Goal: Use online tool/utility: Use online tool/utility

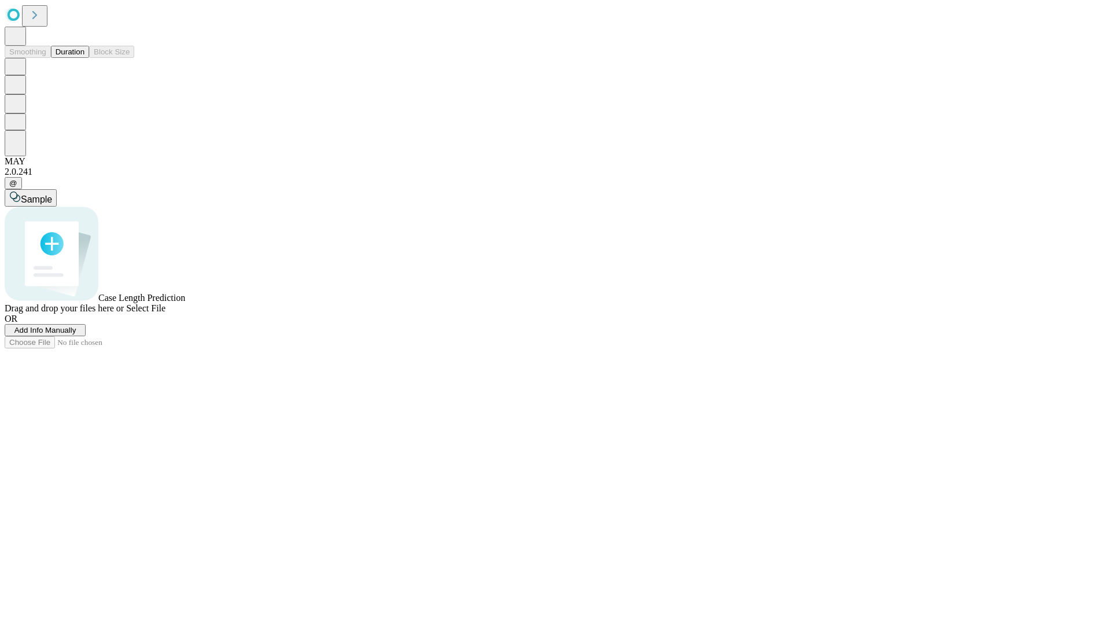
click at [76, 335] on span "Add Info Manually" at bounding box center [45, 330] width 62 height 9
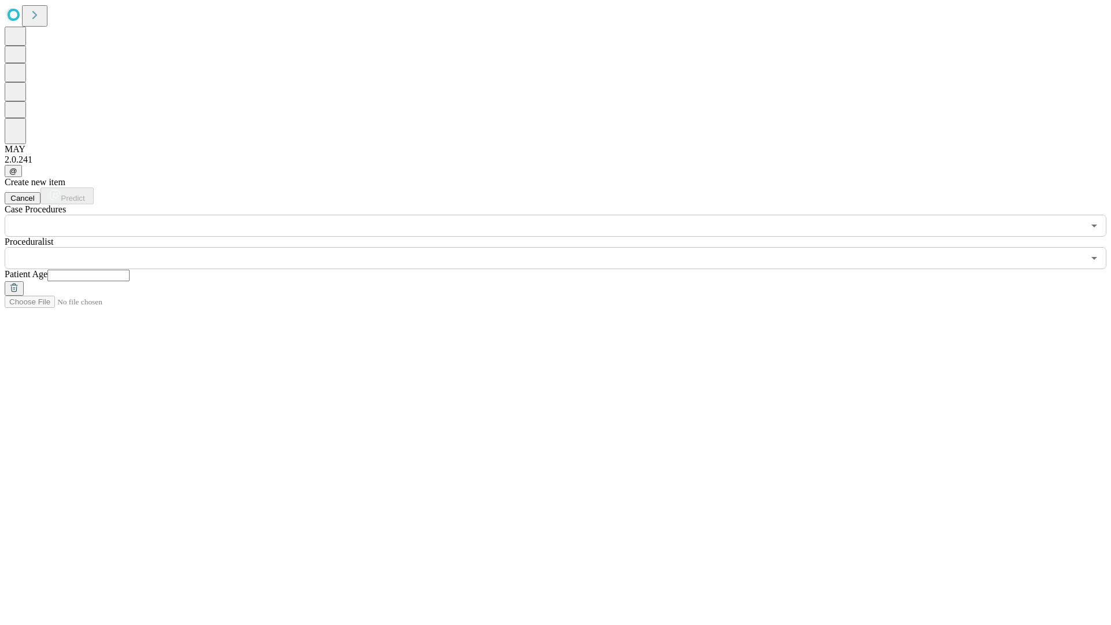
click at [130, 270] on input "text" at bounding box center [88, 276] width 82 height 12
type input "**"
click at [564, 247] on input "text" at bounding box center [544, 258] width 1079 height 22
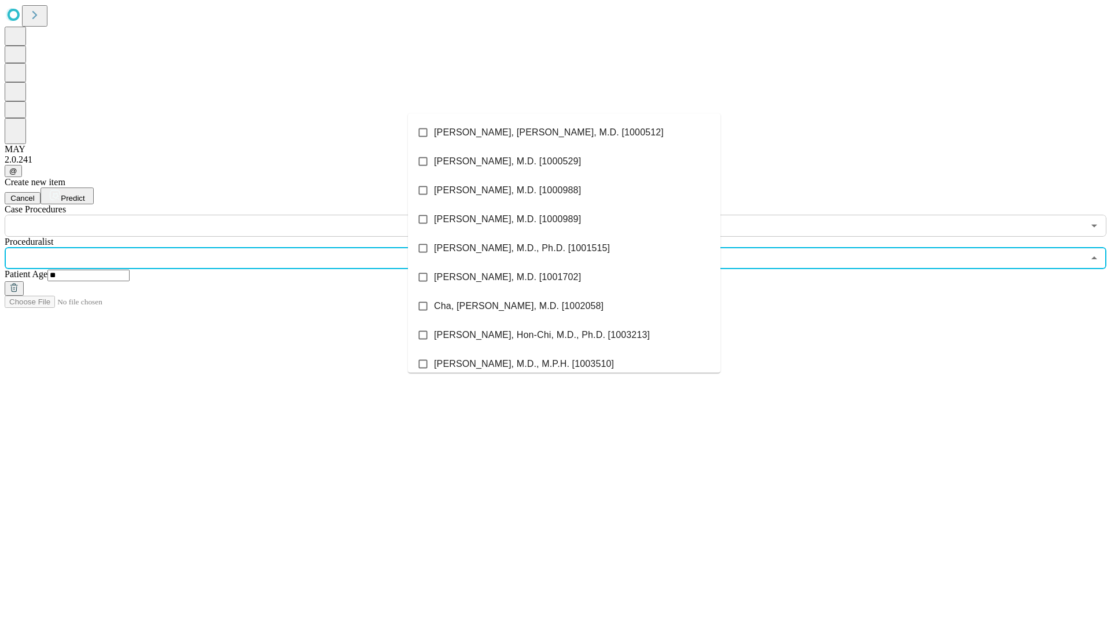
click at [564, 133] on li "[PERSON_NAME], [PERSON_NAME], M.D. [1000512]" at bounding box center [564, 132] width 313 height 29
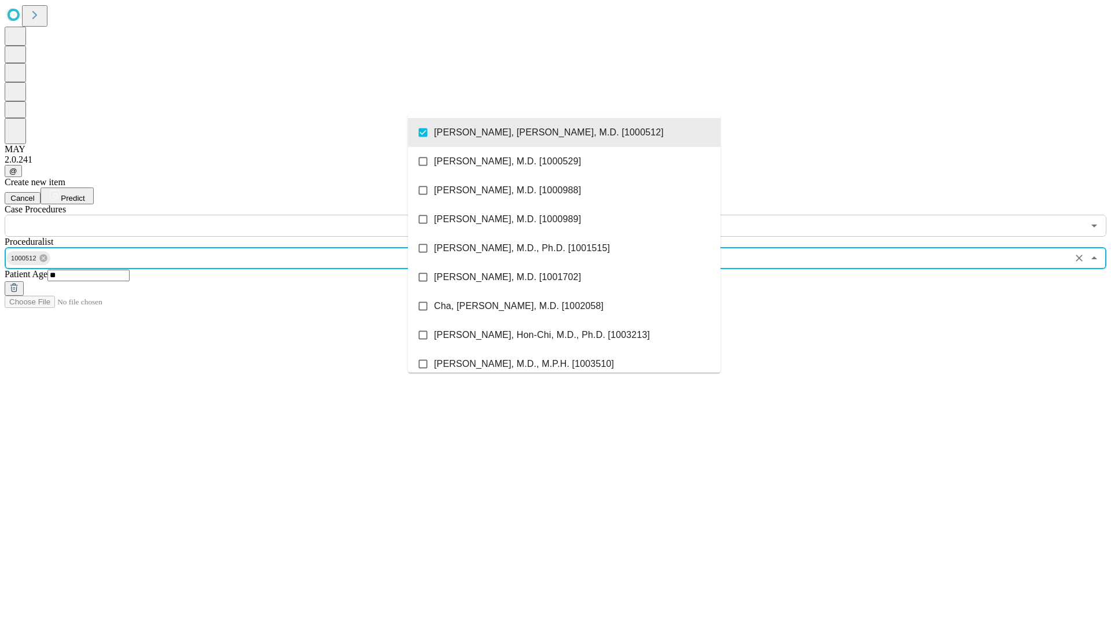
click at [243, 215] on input "text" at bounding box center [544, 226] width 1079 height 22
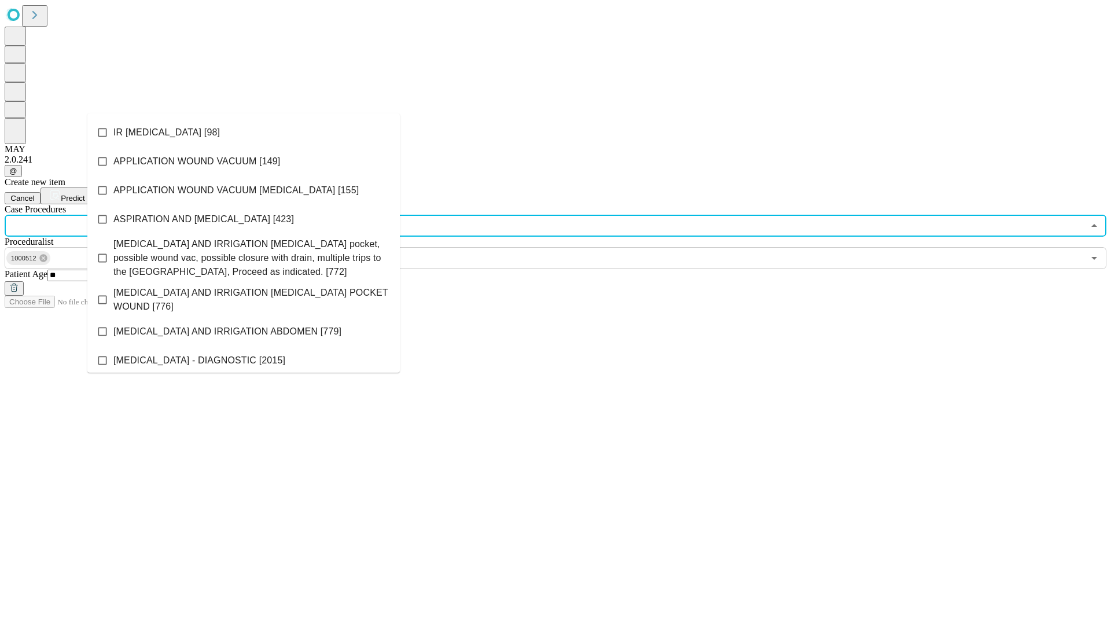
click at [244, 133] on li "IR [MEDICAL_DATA] [98]" at bounding box center [243, 132] width 313 height 29
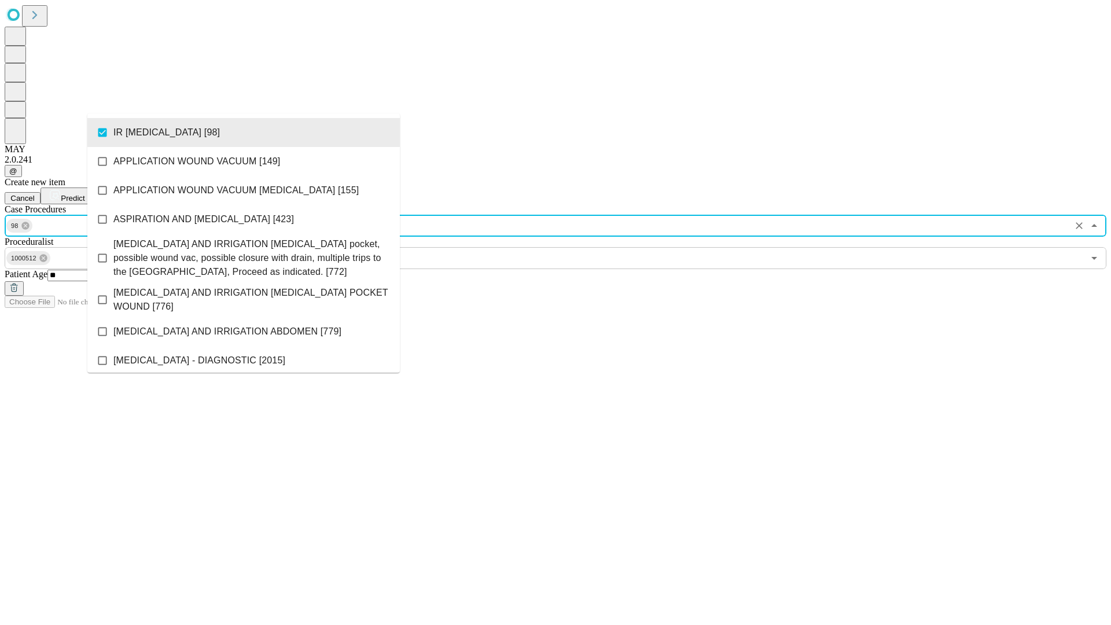
click at [85, 194] on span "Predict" at bounding box center [73, 198] width 24 height 9
